Goal: Find specific page/section: Find specific page/section

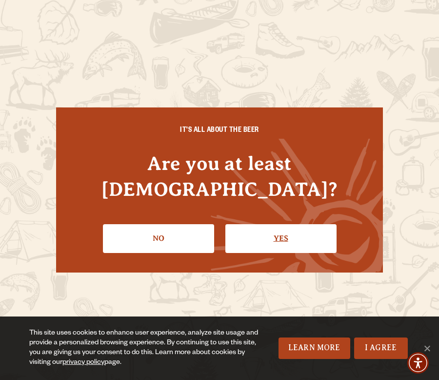
click at [261, 224] on link "Yes" at bounding box center [281, 238] width 111 height 28
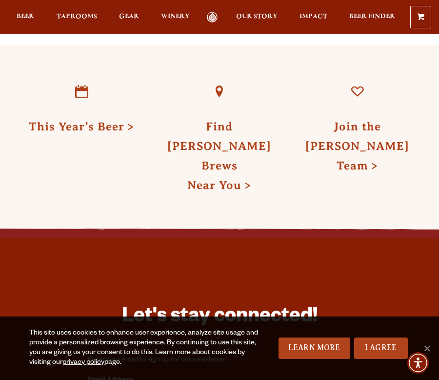
scroll to position [2775, 0]
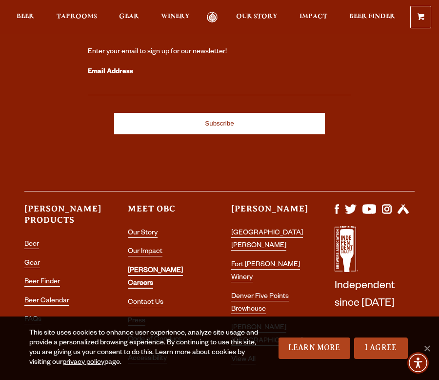
click at [163, 267] on link "[PERSON_NAME] Careers" at bounding box center [155, 277] width 55 height 21
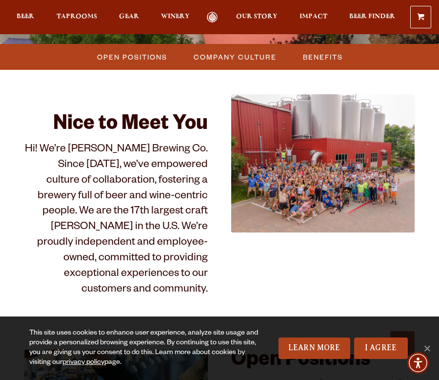
scroll to position [278, 0]
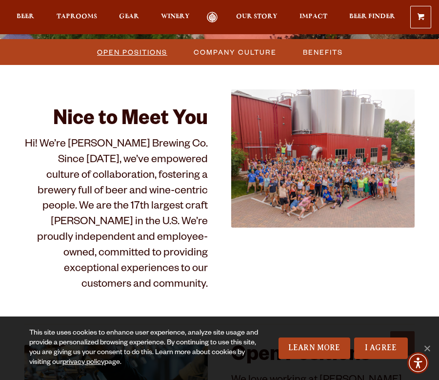
click at [168, 54] on link "Open Positions" at bounding box center [131, 52] width 81 height 14
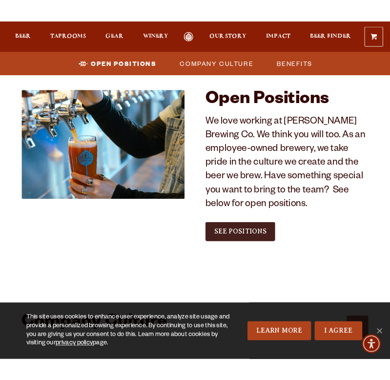
scroll to position [549, 0]
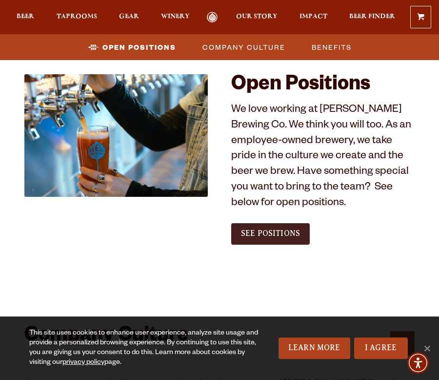
click at [250, 229] on span "See Positions" at bounding box center [270, 233] width 59 height 9
